Goal: Task Accomplishment & Management: Use online tool/utility

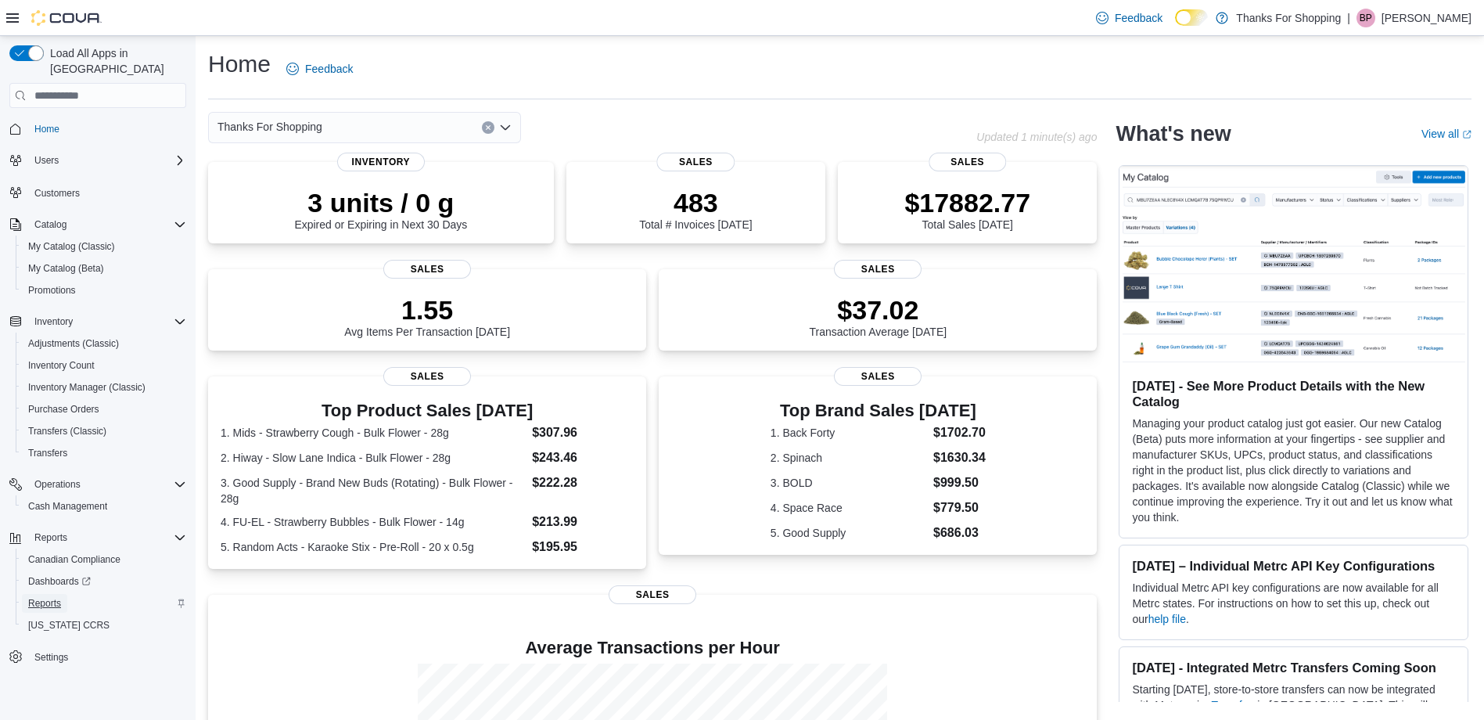
click at [48, 597] on span "Reports" at bounding box center [44, 603] width 33 height 13
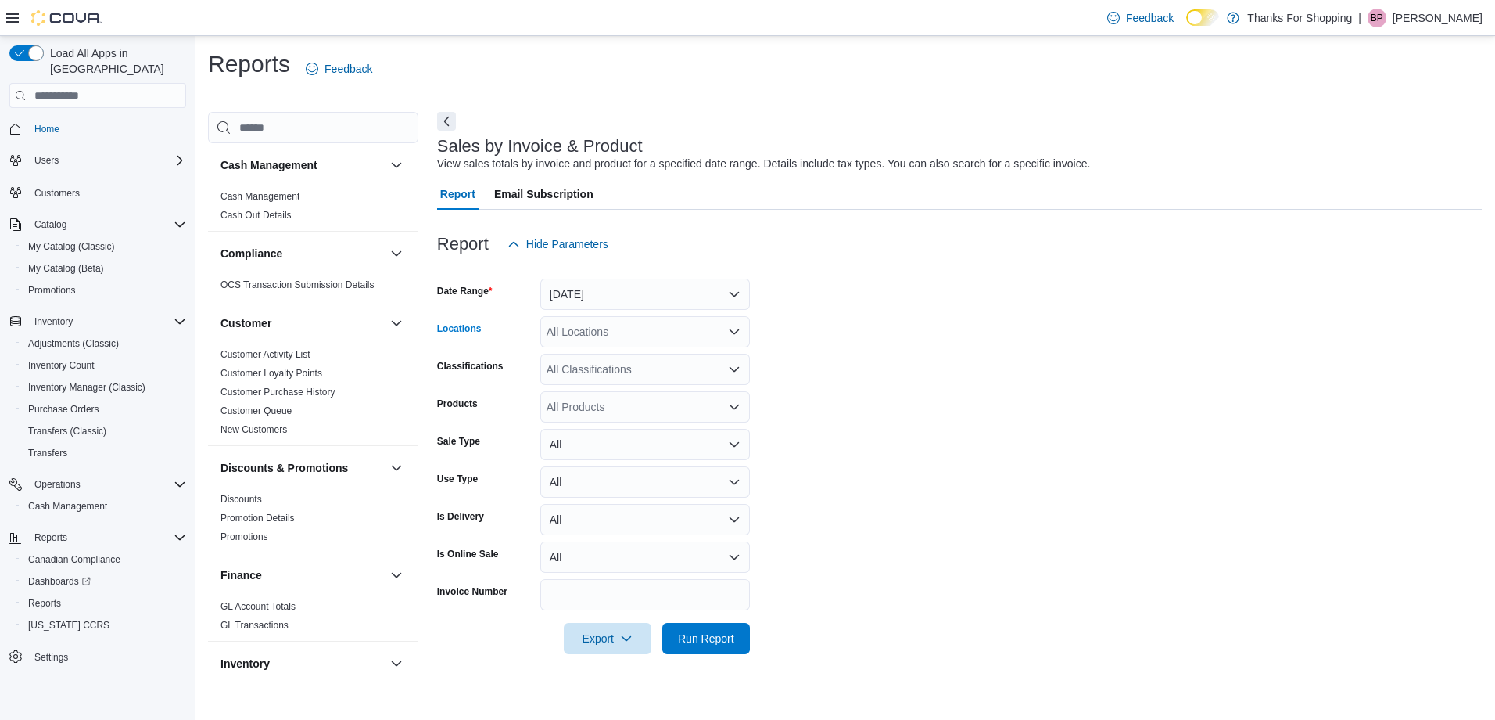
click at [569, 344] on div "All Locations" at bounding box center [645, 331] width 210 height 31
type input "***"
click at [55, 597] on span "Reports" at bounding box center [44, 603] width 33 height 13
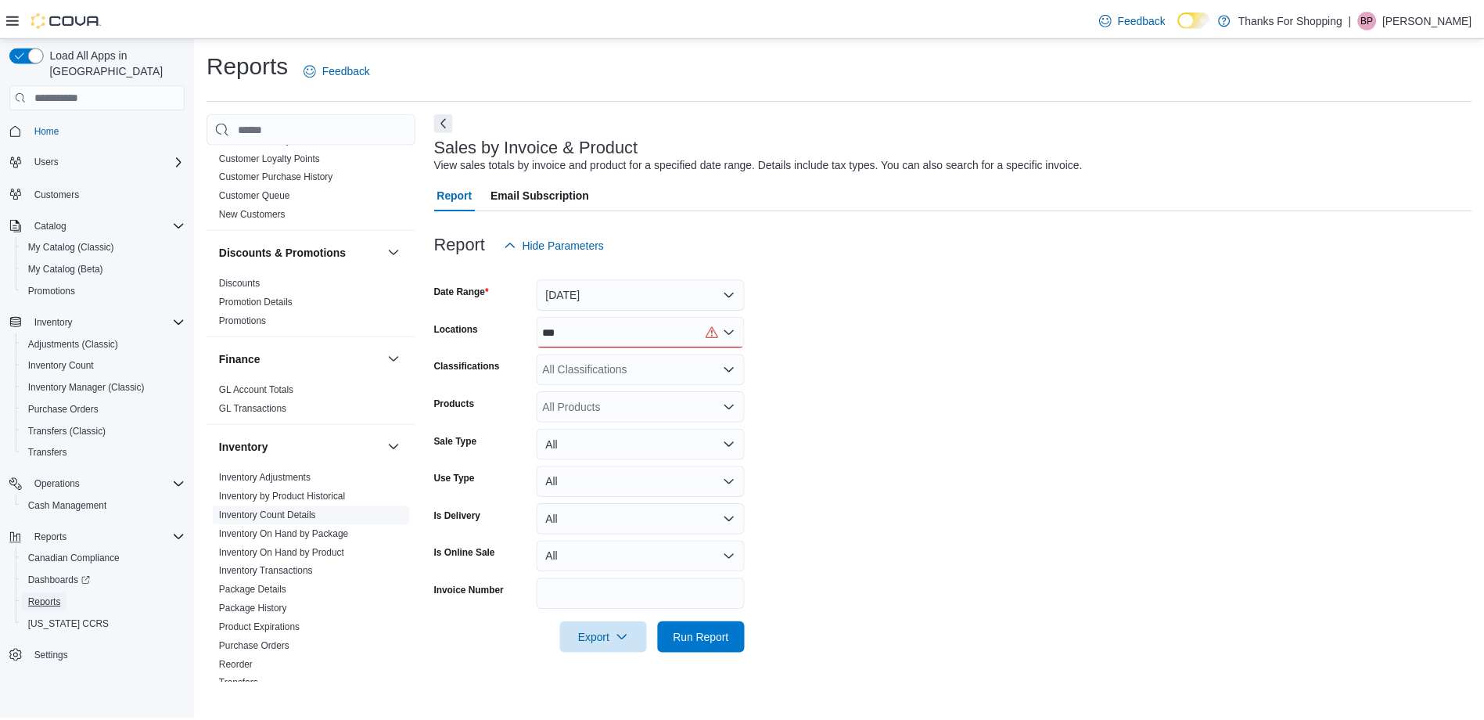
scroll to position [313, 0]
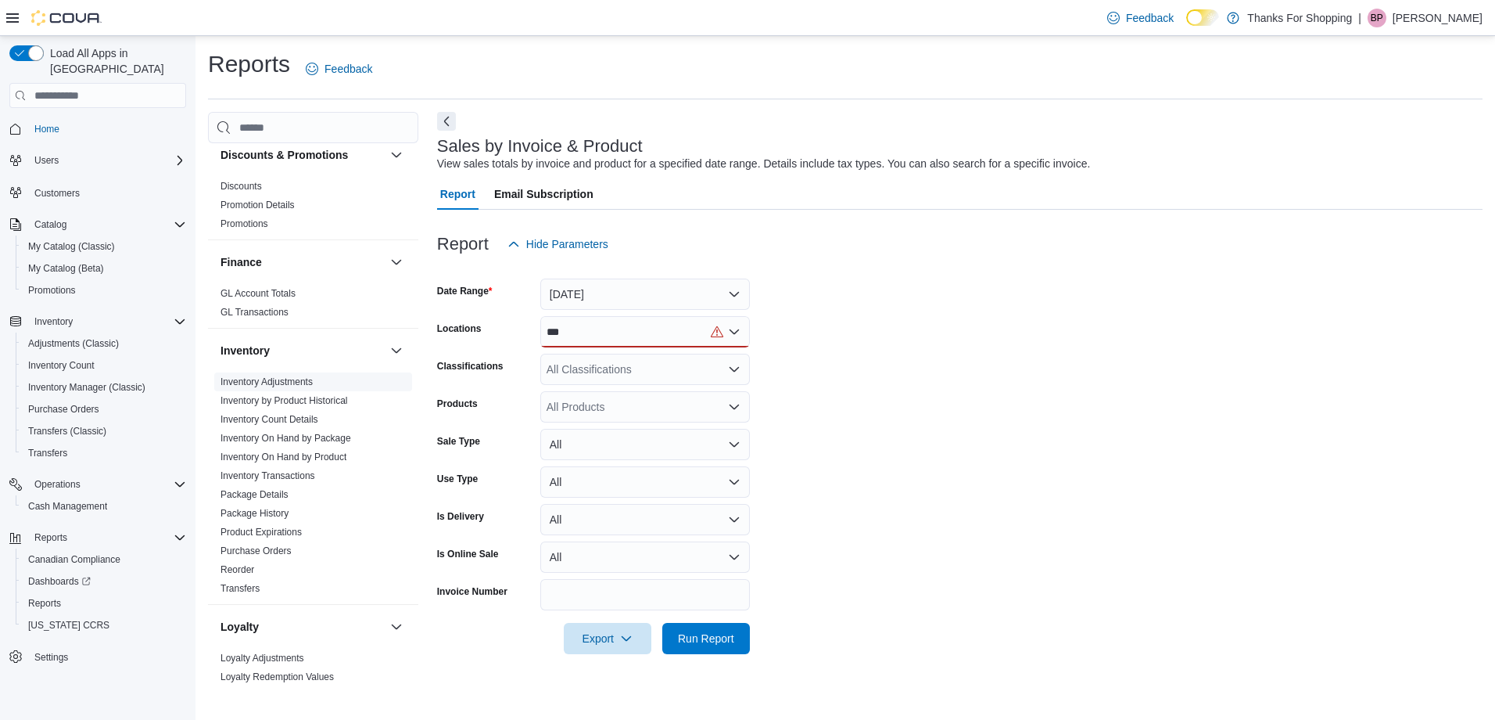
click at [303, 386] on link "Inventory Adjustments" at bounding box center [267, 381] width 92 height 11
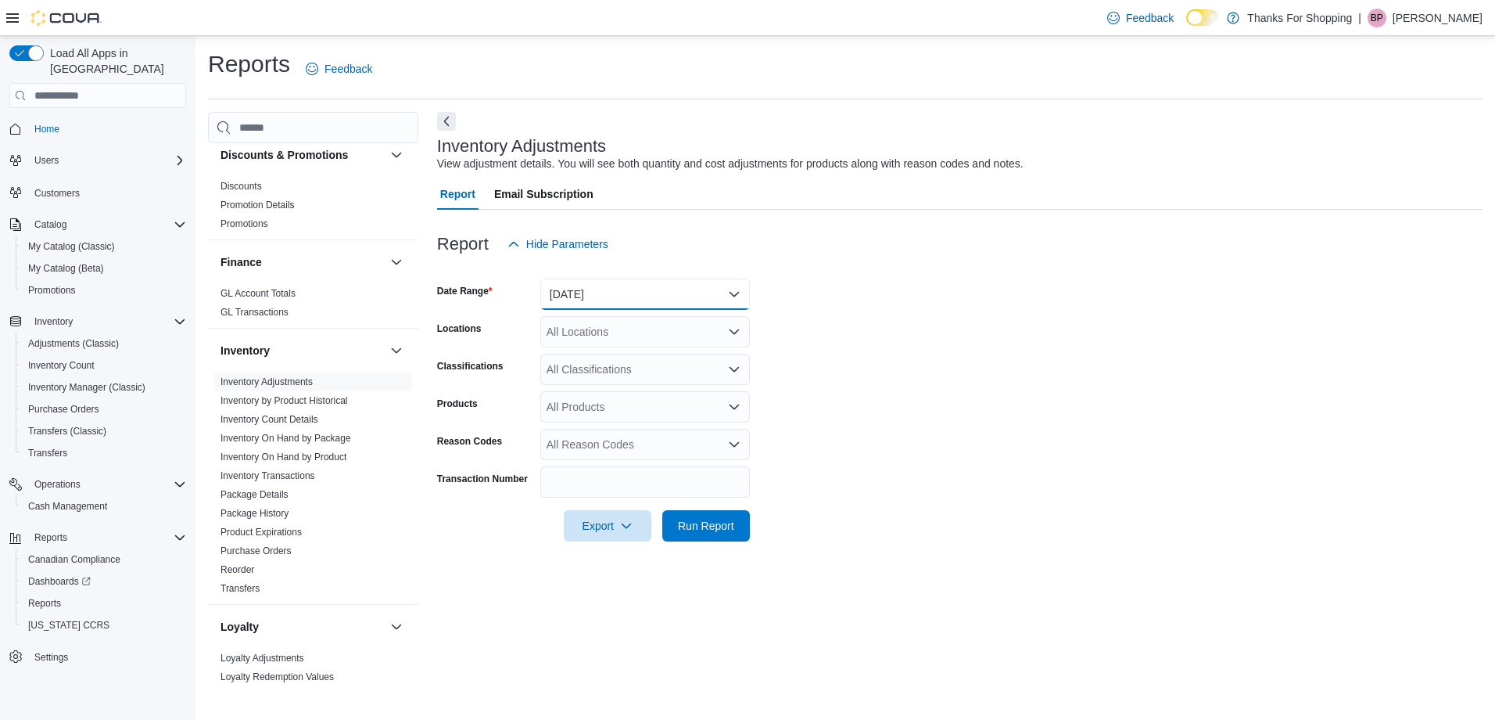
click at [612, 304] on button "[DATE]" at bounding box center [645, 293] width 210 height 31
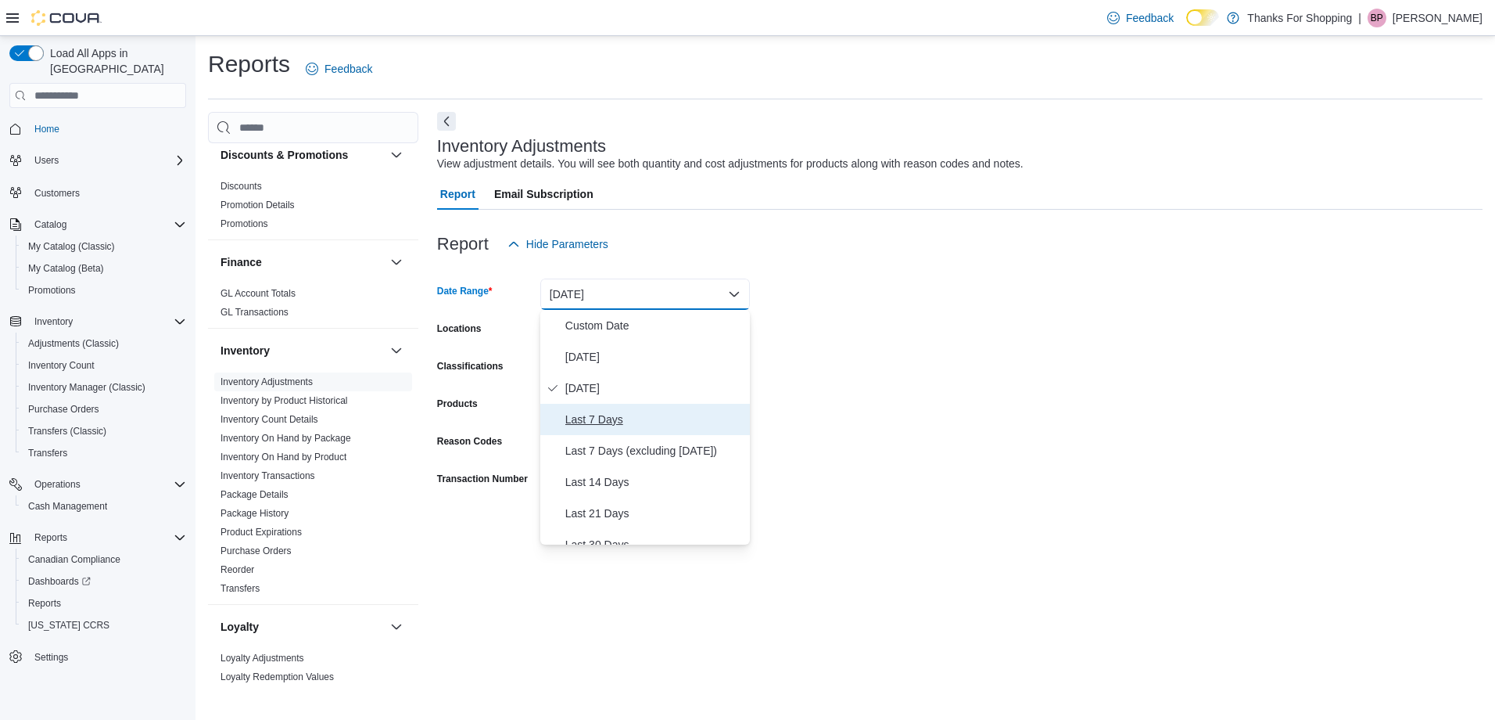
click at [591, 419] on span "Last 7 Days" at bounding box center [654, 419] width 178 height 19
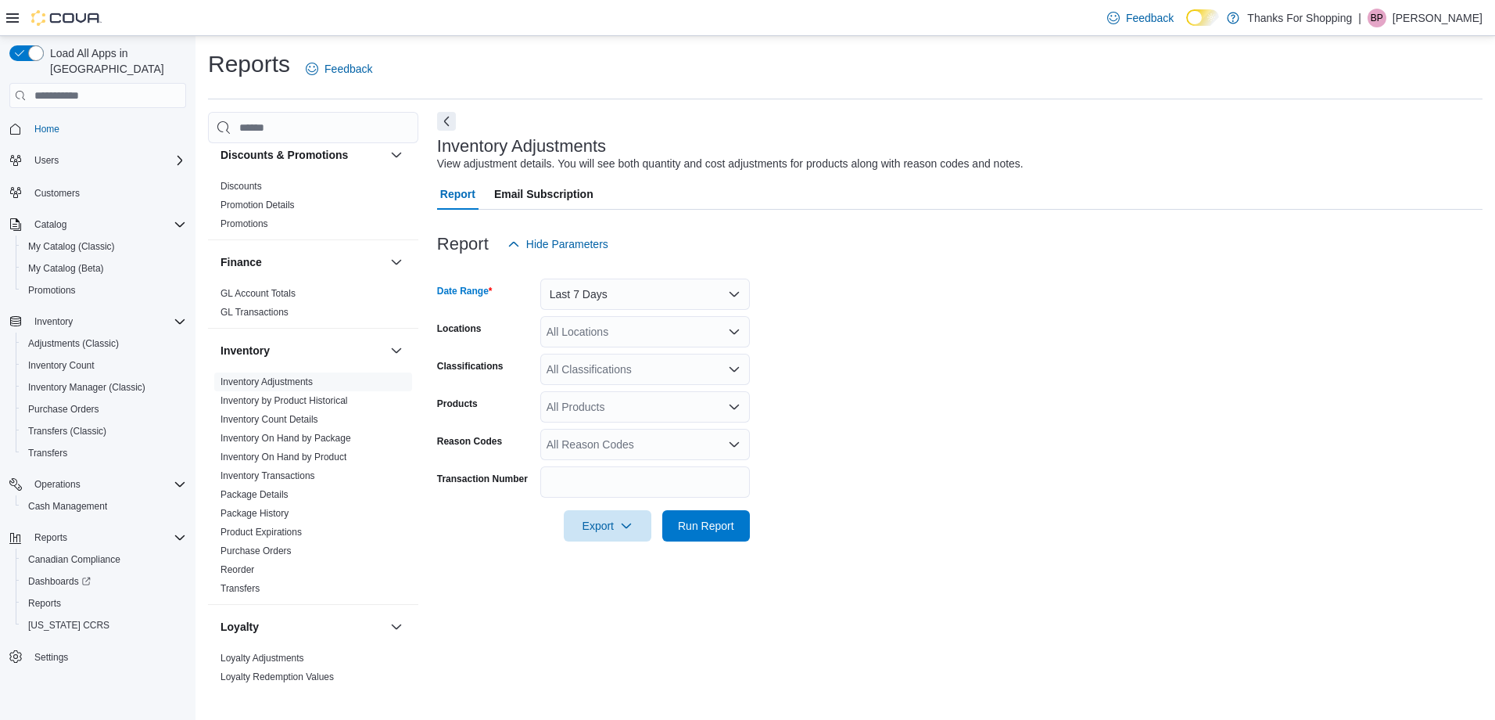
click at [607, 336] on div "All Locations" at bounding box center [645, 331] width 210 height 31
type input "****"
click at [596, 368] on button "[PERSON_NAME]" at bounding box center [645, 358] width 210 height 23
drag, startPoint x: 810, startPoint y: 295, endPoint x: 719, endPoint y: 354, distance: 108.7
click at [810, 296] on form "Date Range Last 7 Days Locations Preston Classifications All Classifications Pr…" at bounding box center [960, 401] width 1046 height 282
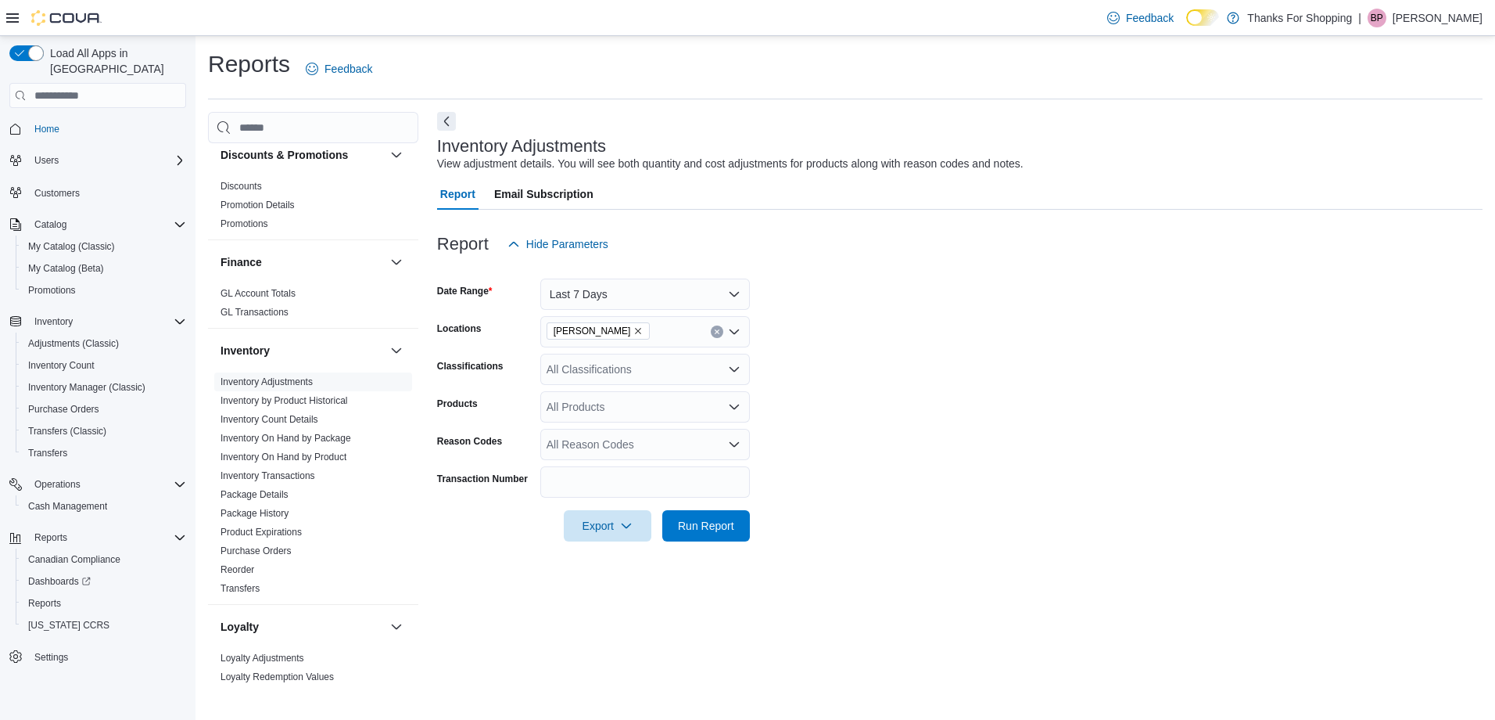
click at [611, 415] on div "All Products" at bounding box center [645, 406] width 210 height 31
click at [910, 311] on form "Date Range Last 7 Days Locations [GEOGRAPHIC_DATA] Classifications All Classifi…" at bounding box center [960, 401] width 1046 height 282
click at [712, 427] on form "Date Range Last 7 Days Locations Preston Classifications All Classifications Pr…" at bounding box center [960, 401] width 1046 height 282
click at [702, 528] on span "Run Report" at bounding box center [706, 525] width 56 height 16
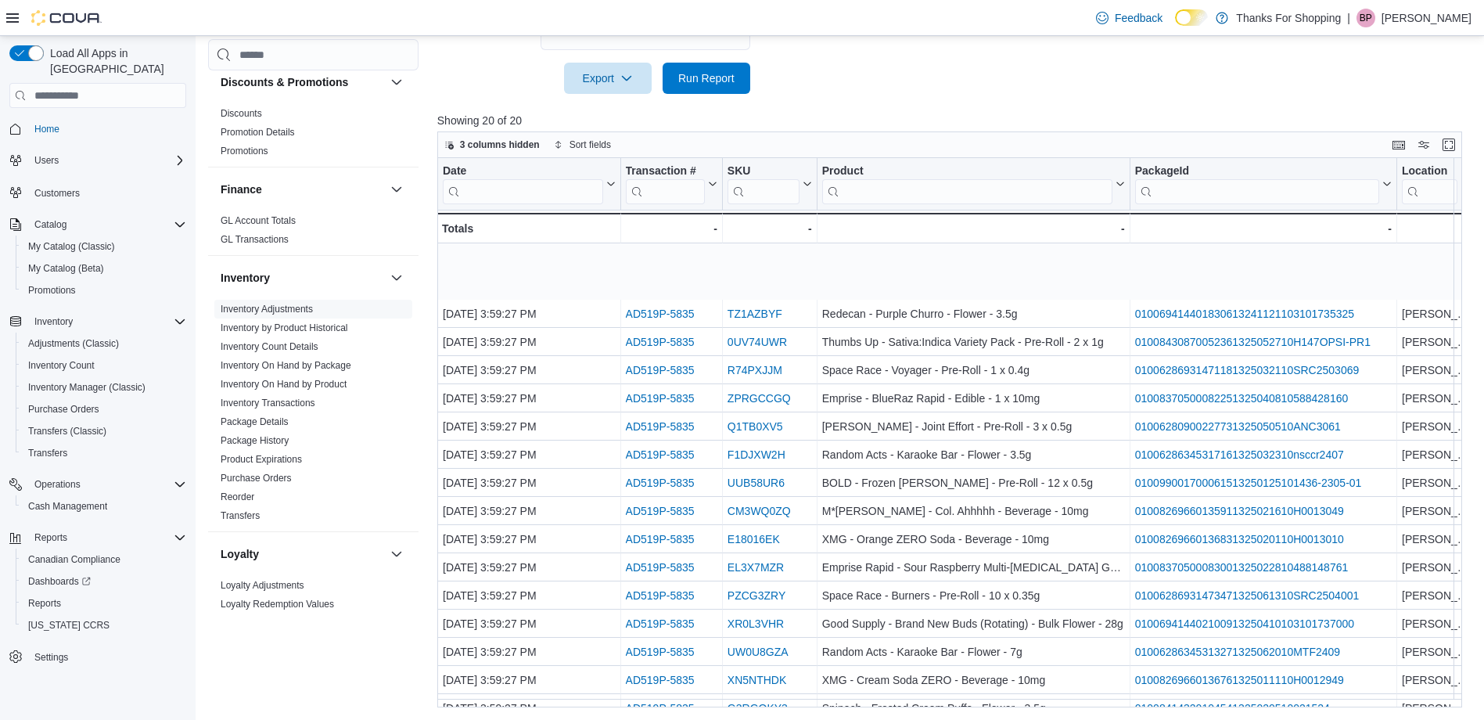
scroll to position [107, 0]
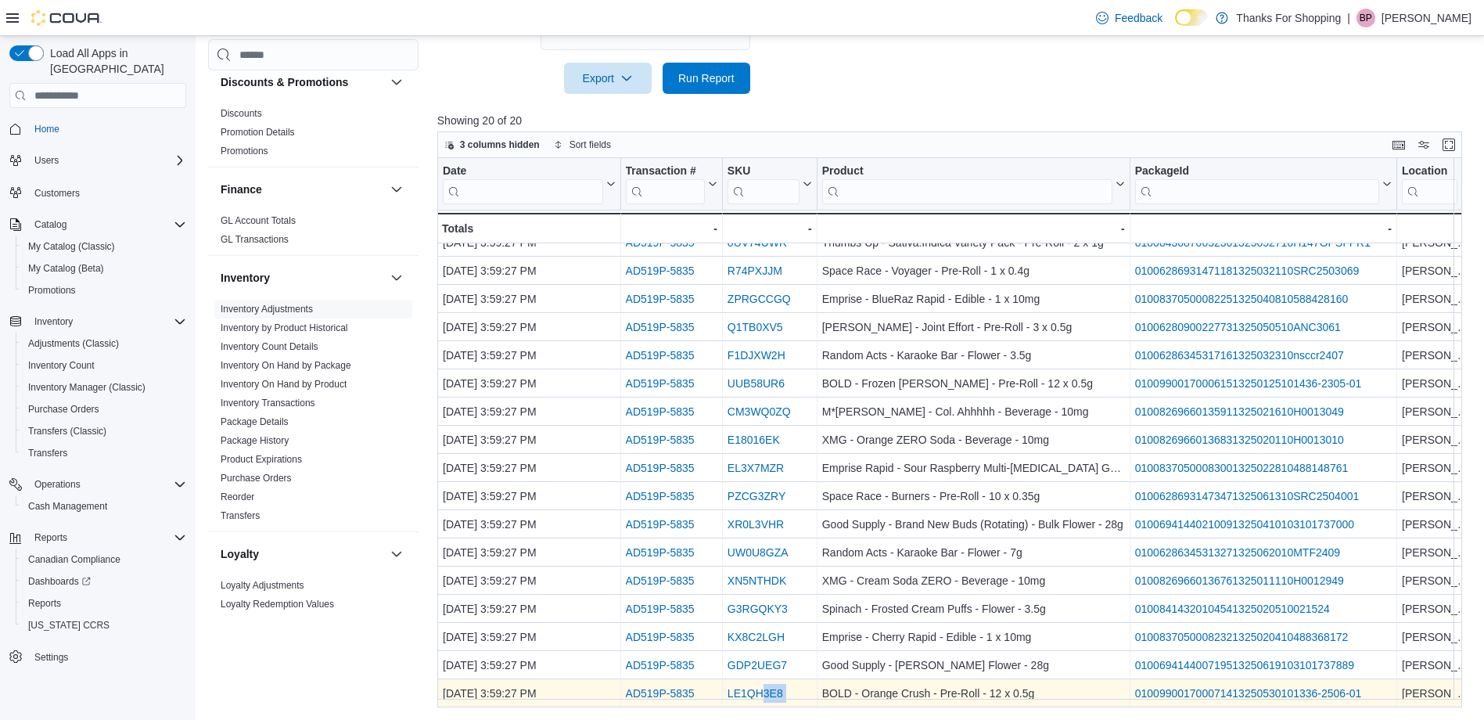
drag, startPoint x: 759, startPoint y: 698, endPoint x: 820, endPoint y: 695, distance: 60.3
click at [820, 695] on div "[DATE] 3:59:27 PM - Date, column 1, row 20 AD519P-5835 - Transaction Url, colum…" at bounding box center [1211, 693] width 1549 height 28
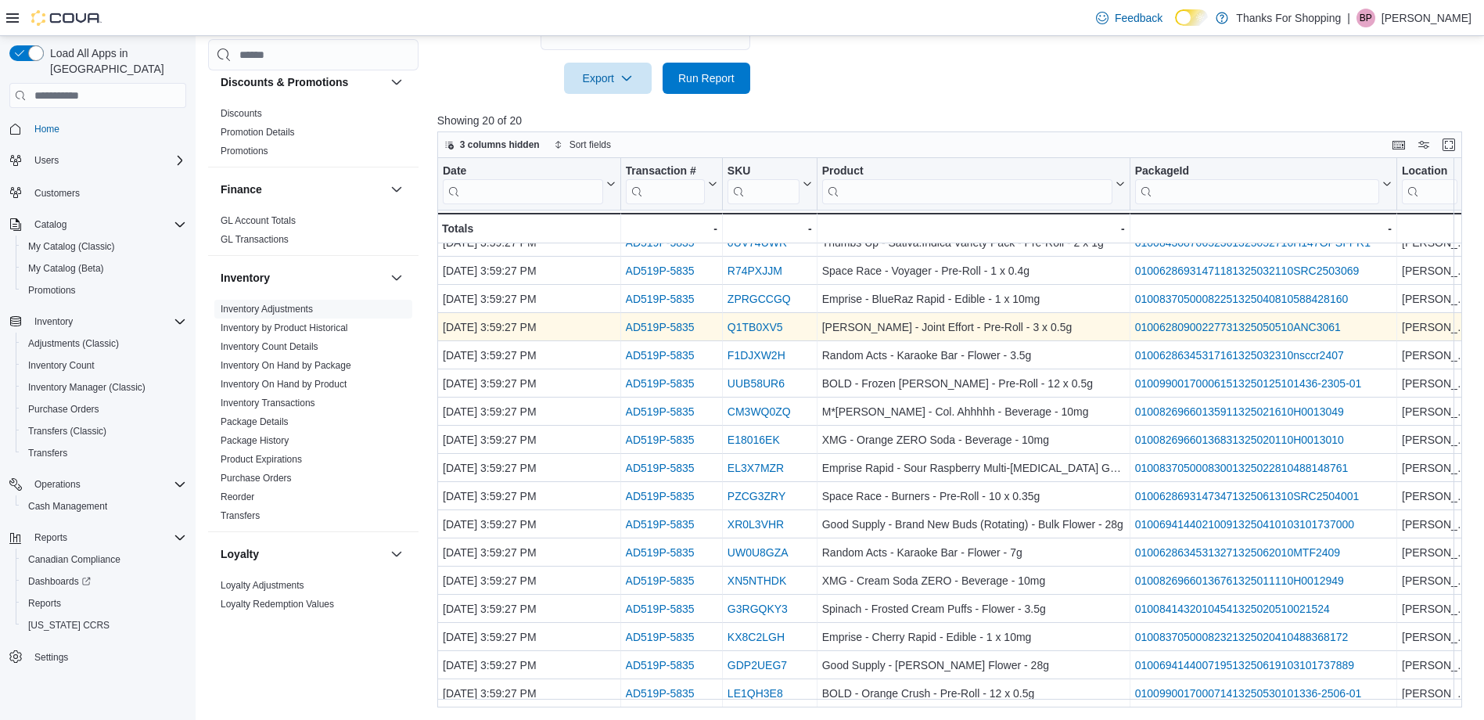
scroll to position [0, 0]
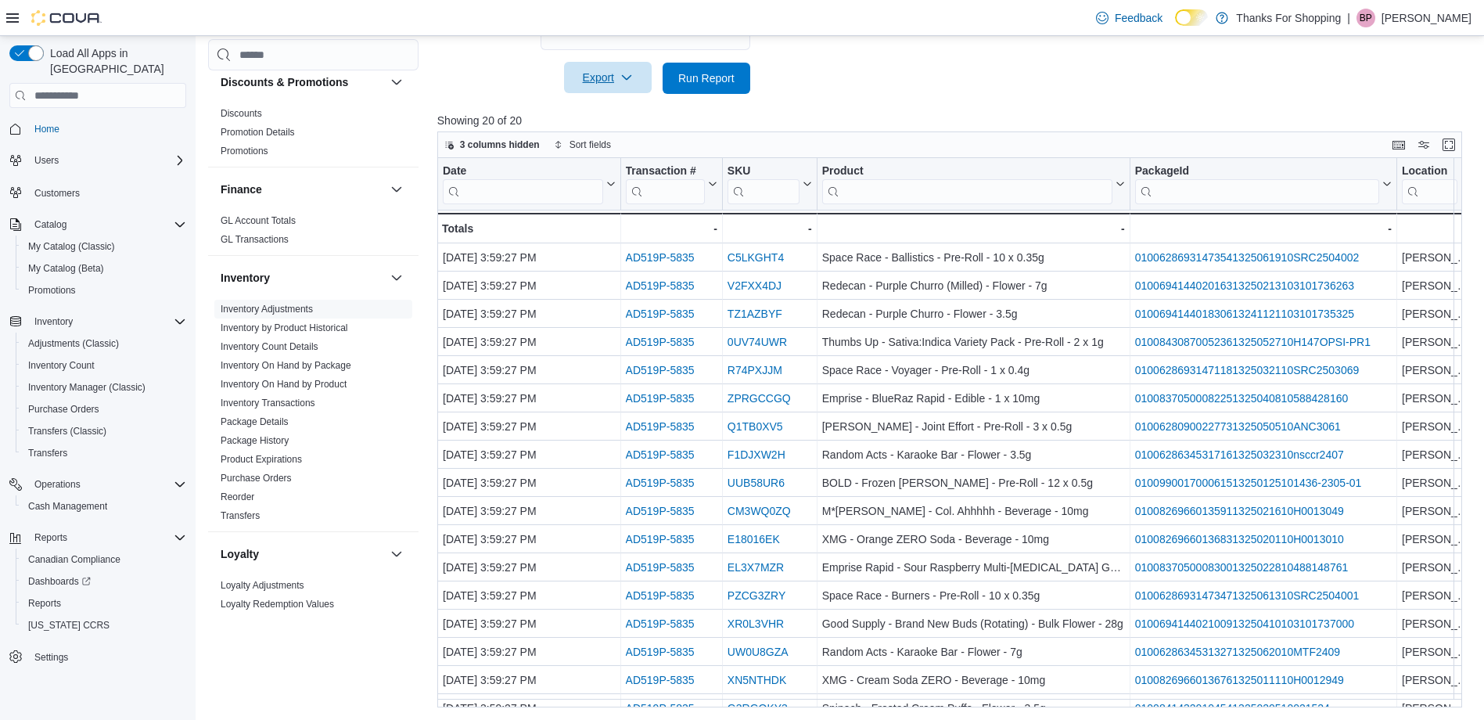
click at [594, 83] on span "Export" at bounding box center [607, 77] width 69 height 31
click at [629, 109] on span "Export to Excel" at bounding box center [610, 109] width 70 height 13
